Goal: Information Seeking & Learning: Learn about a topic

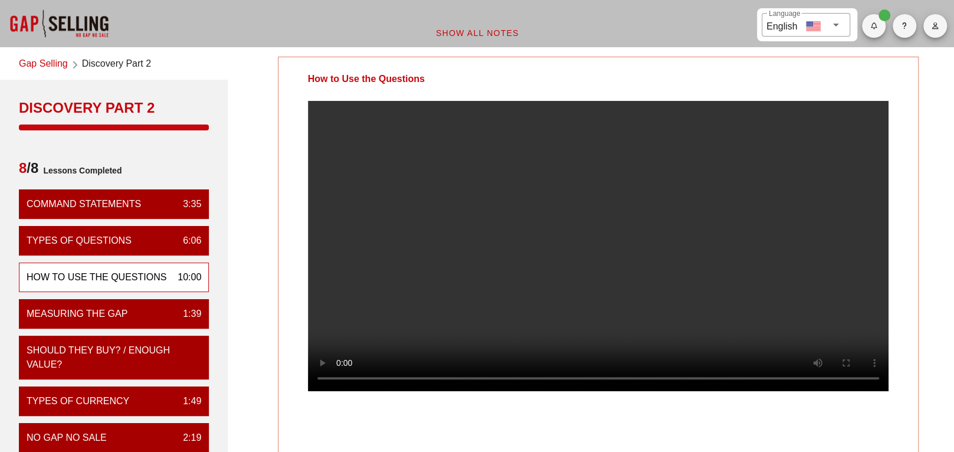
click at [35, 63] on link "Gap Selling" at bounding box center [43, 65] width 49 height 16
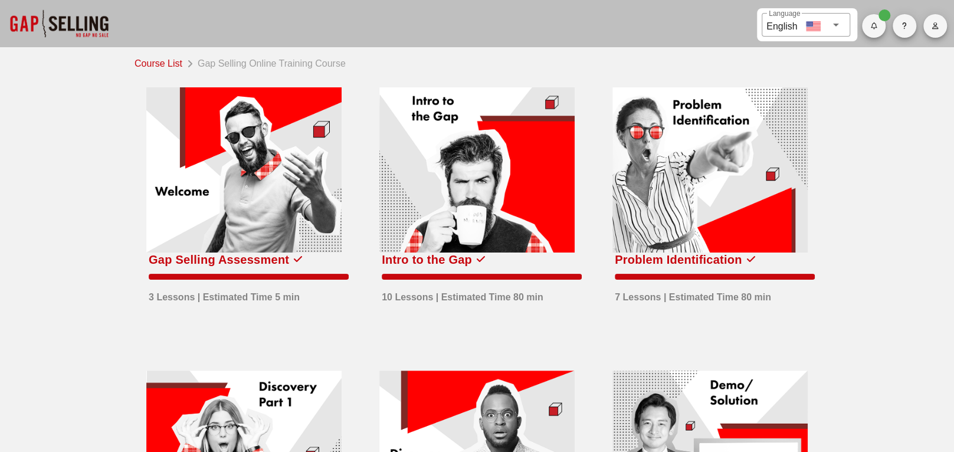
click at [84, 27] on div at bounding box center [59, 23] width 118 height 47
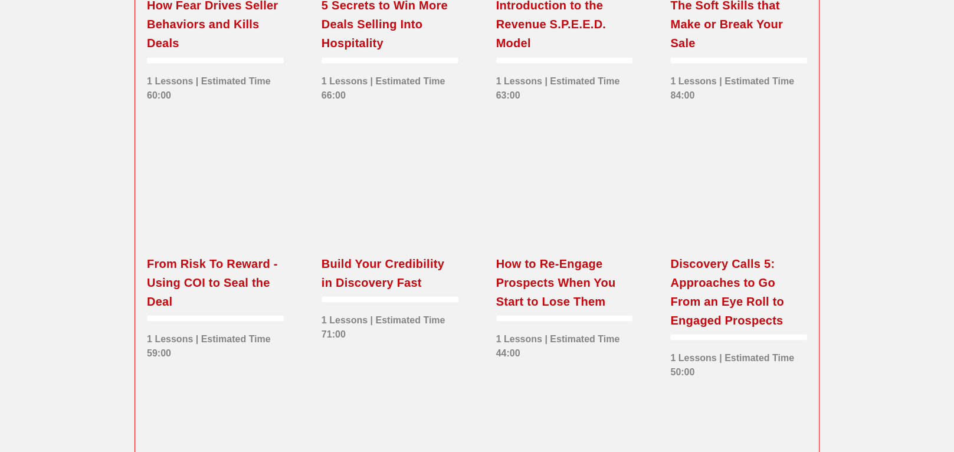
scroll to position [1357, 0]
